Goal: Book appointment/travel/reservation

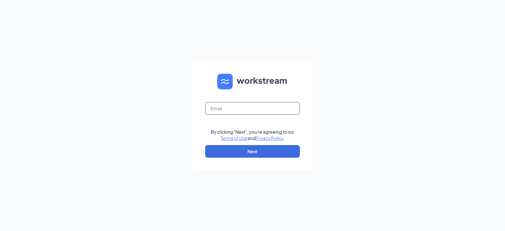
click at [240, 110] on input "text" at bounding box center [252, 108] width 95 height 13
type input "[PERSON_NAME][EMAIL_ADDRESS][PERSON_NAME][DOMAIN_NAME]"
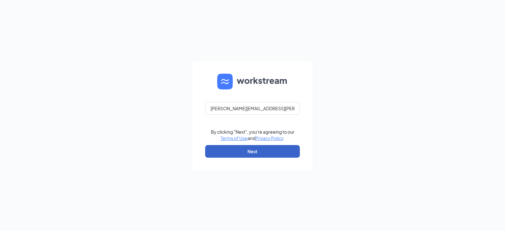
click at [247, 155] on button "Next" at bounding box center [252, 151] width 95 height 13
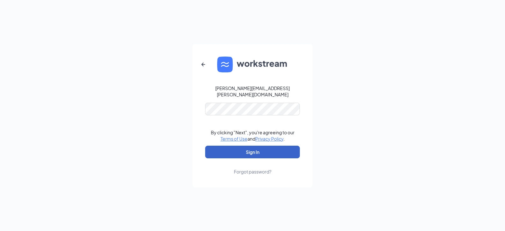
click at [250, 151] on button "Sign In" at bounding box center [252, 151] width 95 height 13
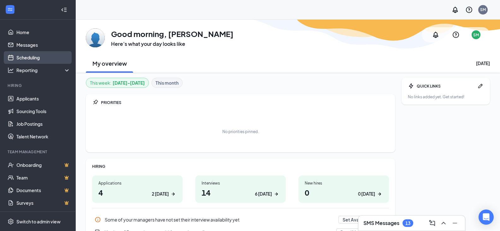
click at [31, 56] on link "Scheduling" at bounding box center [43, 57] width 54 height 13
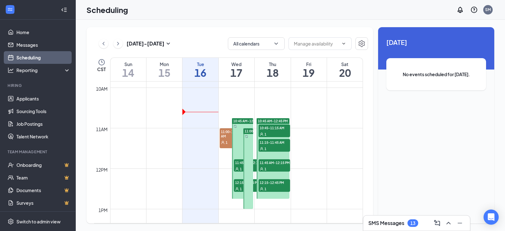
scroll to position [405, 0]
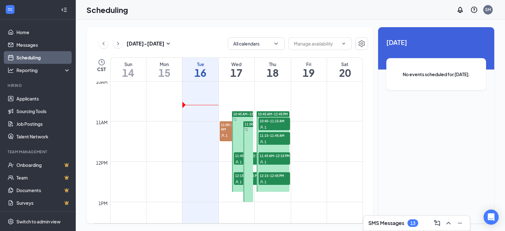
click at [249, 125] on span "11:00 AM-1:00 PM" at bounding box center [258, 124] width 28 height 4
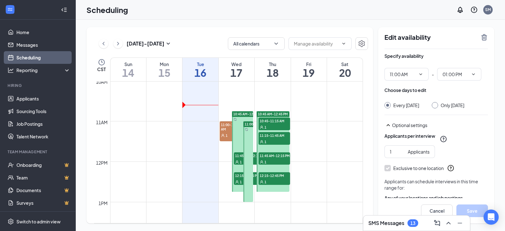
click at [229, 129] on span "11:00-11:30 AM" at bounding box center [231, 126] width 22 height 11
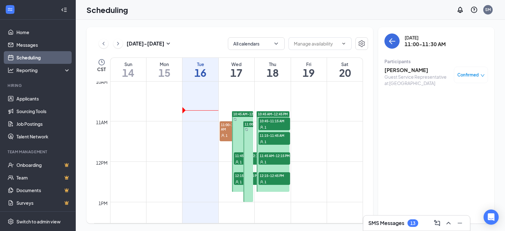
click at [239, 157] on span "11:45 AM-12:15 PM" at bounding box center [250, 155] width 32 height 6
click at [238, 180] on icon "User" at bounding box center [237, 182] width 4 height 4
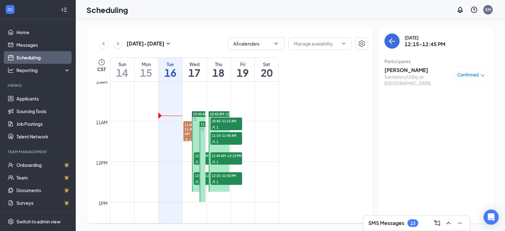
click at [481, 75] on icon "down" at bounding box center [482, 75] width 4 height 3
click at [465, 96] on span "Request Reschedule" at bounding box center [456, 95] width 43 height 7
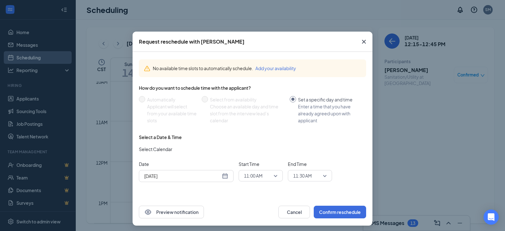
click at [225, 179] on div "[DATE]" at bounding box center [186, 175] width 84 height 7
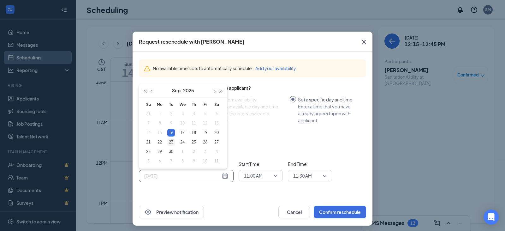
type input "[DATE]"
click at [169, 141] on div "23" at bounding box center [171, 142] width 8 height 8
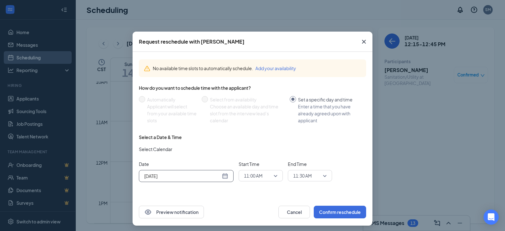
click at [273, 175] on span "11:00 AM" at bounding box center [260, 175] width 33 height 9
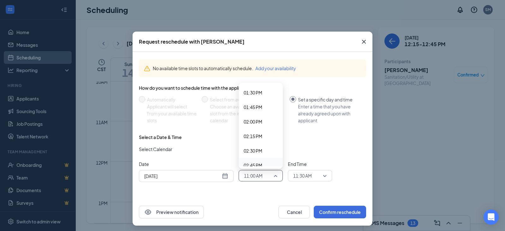
scroll to position [794, 0]
click at [252, 110] on span "02:00 PM" at bounding box center [253, 112] width 19 height 7
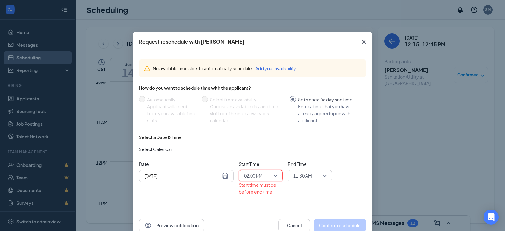
click at [320, 176] on span "11:30 AM" at bounding box center [309, 175] width 33 height 9
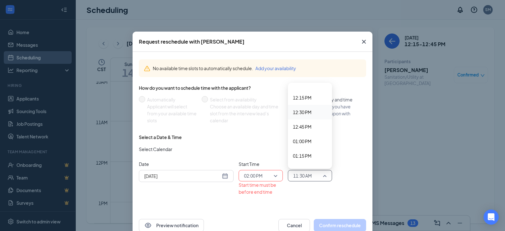
scroll to position [791, 0]
click at [307, 128] on span "02:15 PM" at bounding box center [302, 129] width 19 height 7
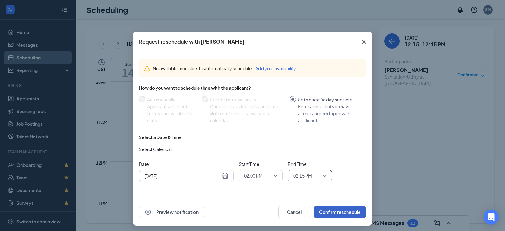
click at [328, 212] on button "Confirm reschedule" at bounding box center [340, 211] width 52 height 13
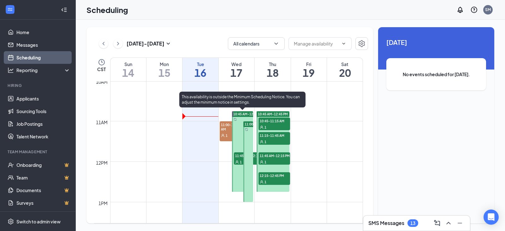
click at [238, 160] on icon "User" at bounding box center [237, 162] width 4 height 4
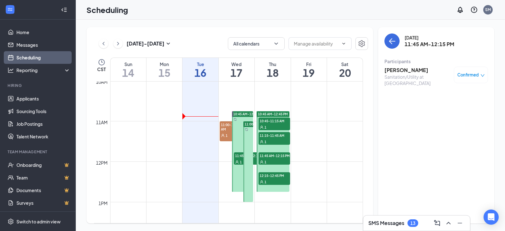
click at [483, 74] on icon "down" at bounding box center [482, 75] width 4 height 4
click at [455, 95] on span "Request Reschedule" at bounding box center [456, 95] width 43 height 7
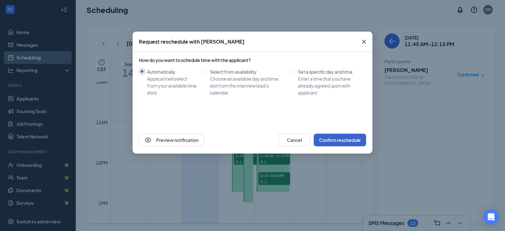
click at [335, 138] on button "Confirm reschedule" at bounding box center [340, 139] width 52 height 13
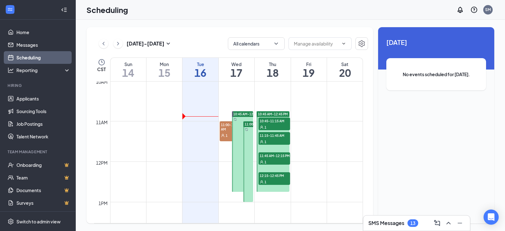
click at [246, 137] on div at bounding box center [248, 161] width 10 height 80
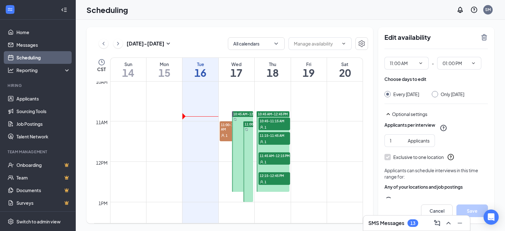
scroll to position [0, 0]
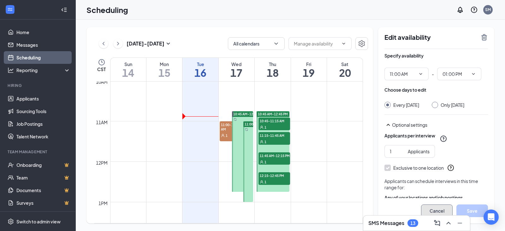
click at [434, 213] on button "Cancel" at bounding box center [437, 210] width 32 height 13
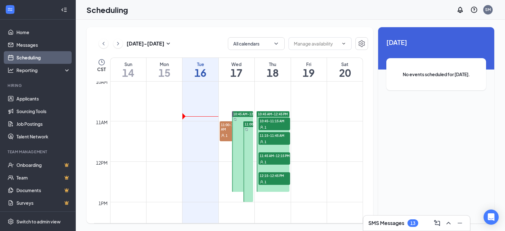
click at [224, 134] on icon "User" at bounding box center [223, 135] width 4 height 4
